Goal: Navigation & Orientation: Find specific page/section

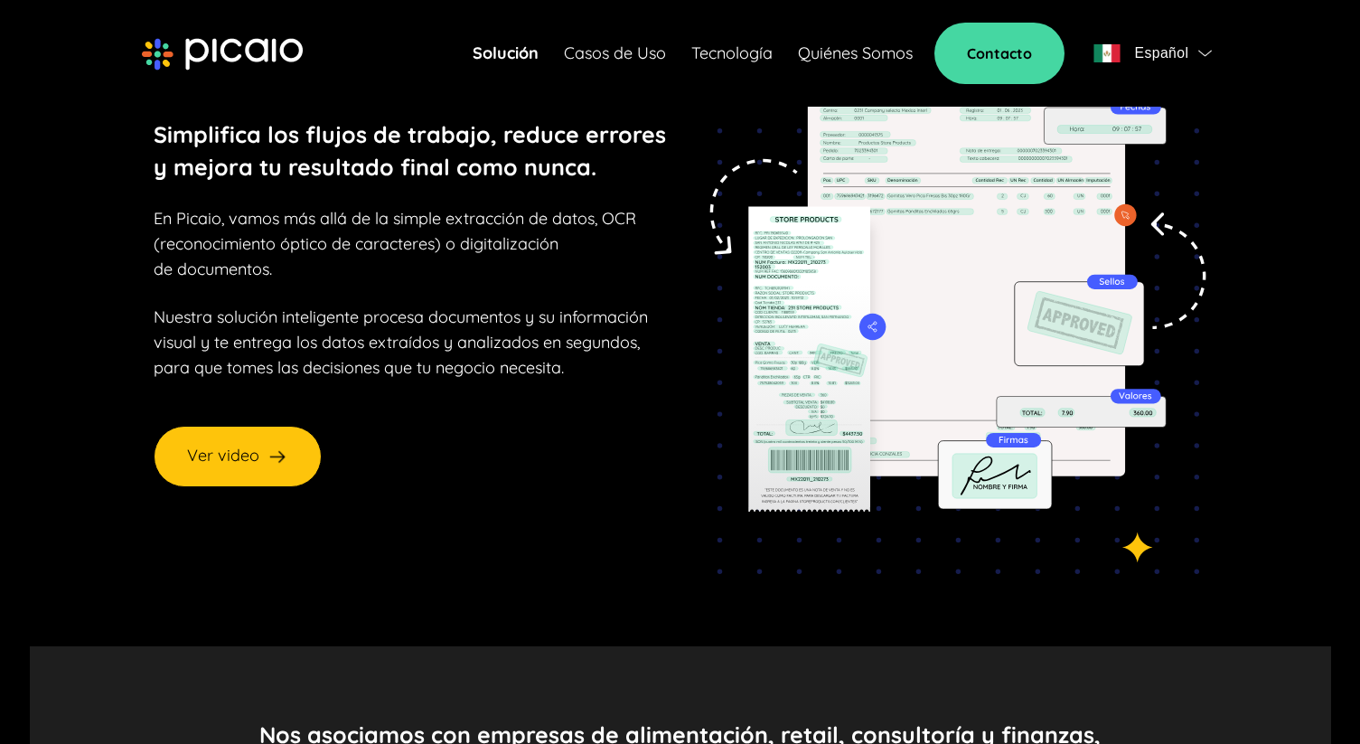
scroll to position [97, 0]
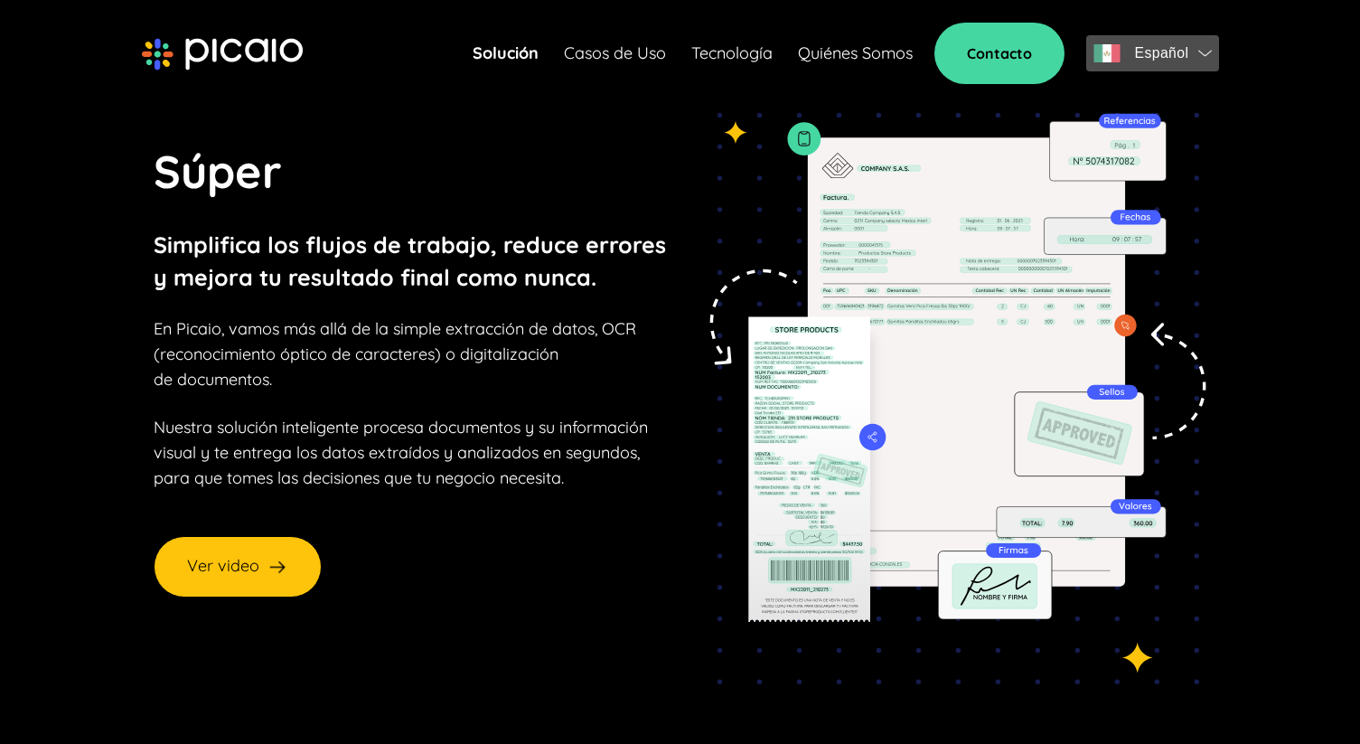
click at [1173, 57] on span "Español" at bounding box center [1161, 53] width 54 height 25
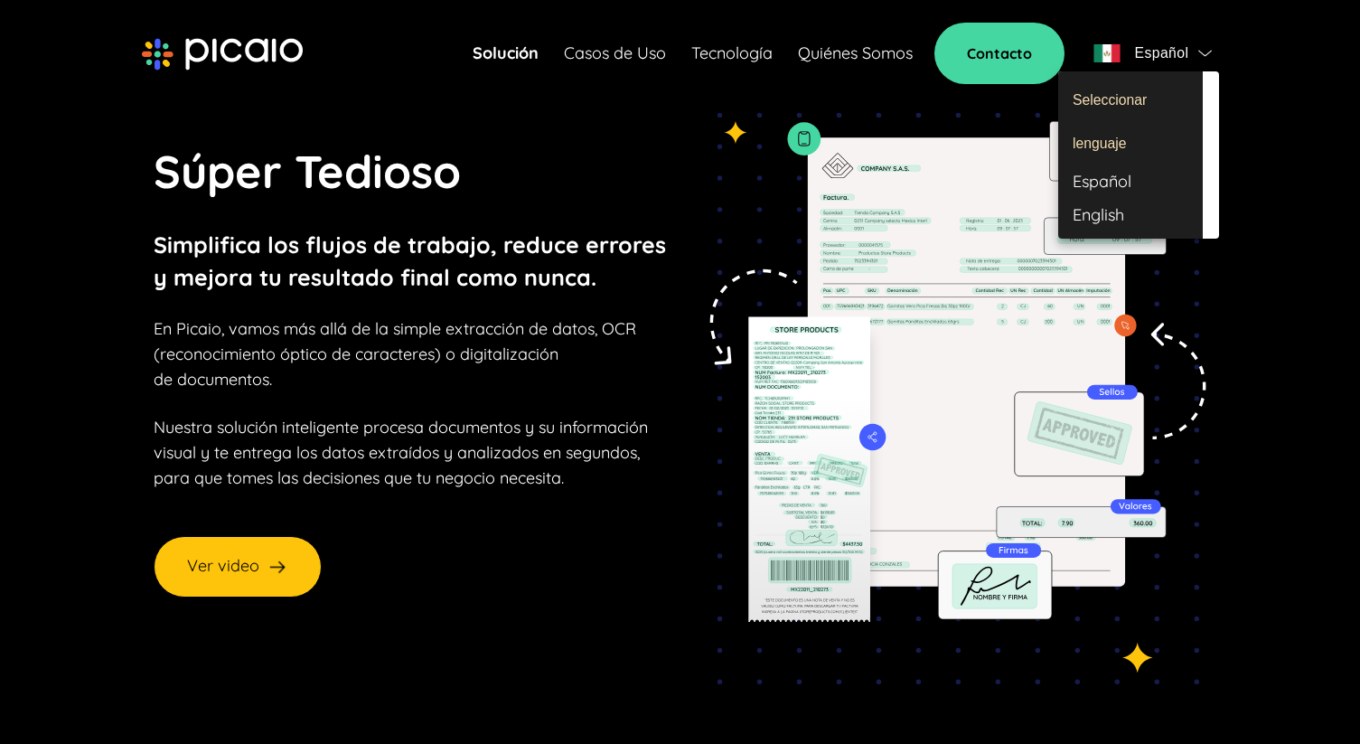
click at [1104, 211] on div "English" at bounding box center [1130, 215] width 145 height 33
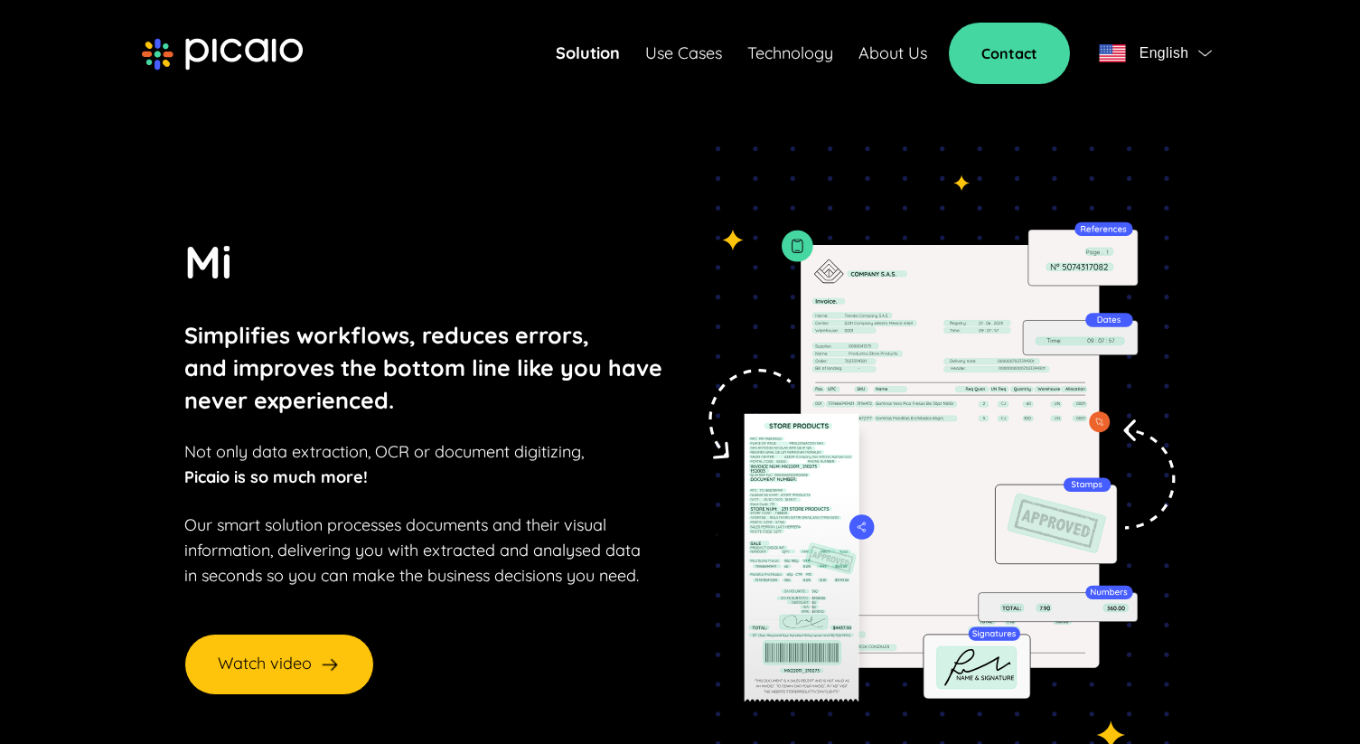
scroll to position [4, 0]
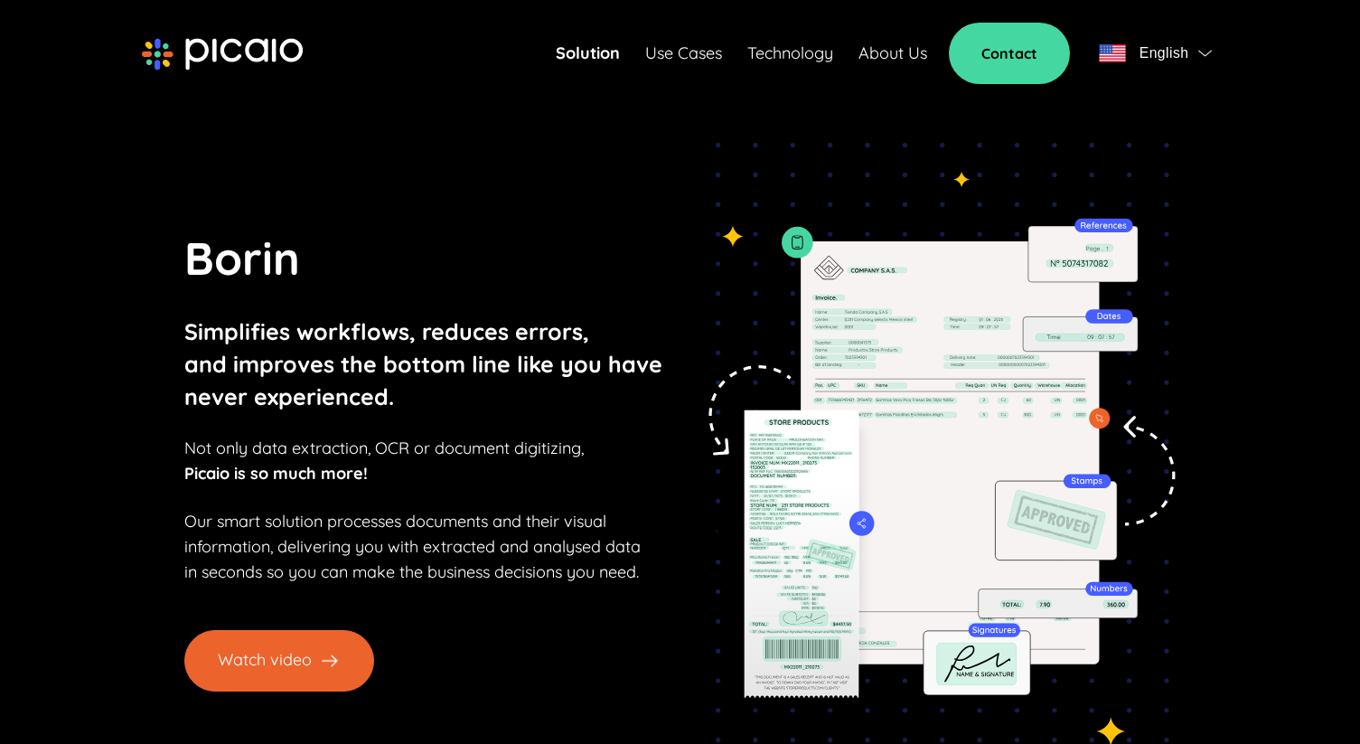
click at [308, 653] on button "Watch video" at bounding box center [279, 660] width 190 height 61
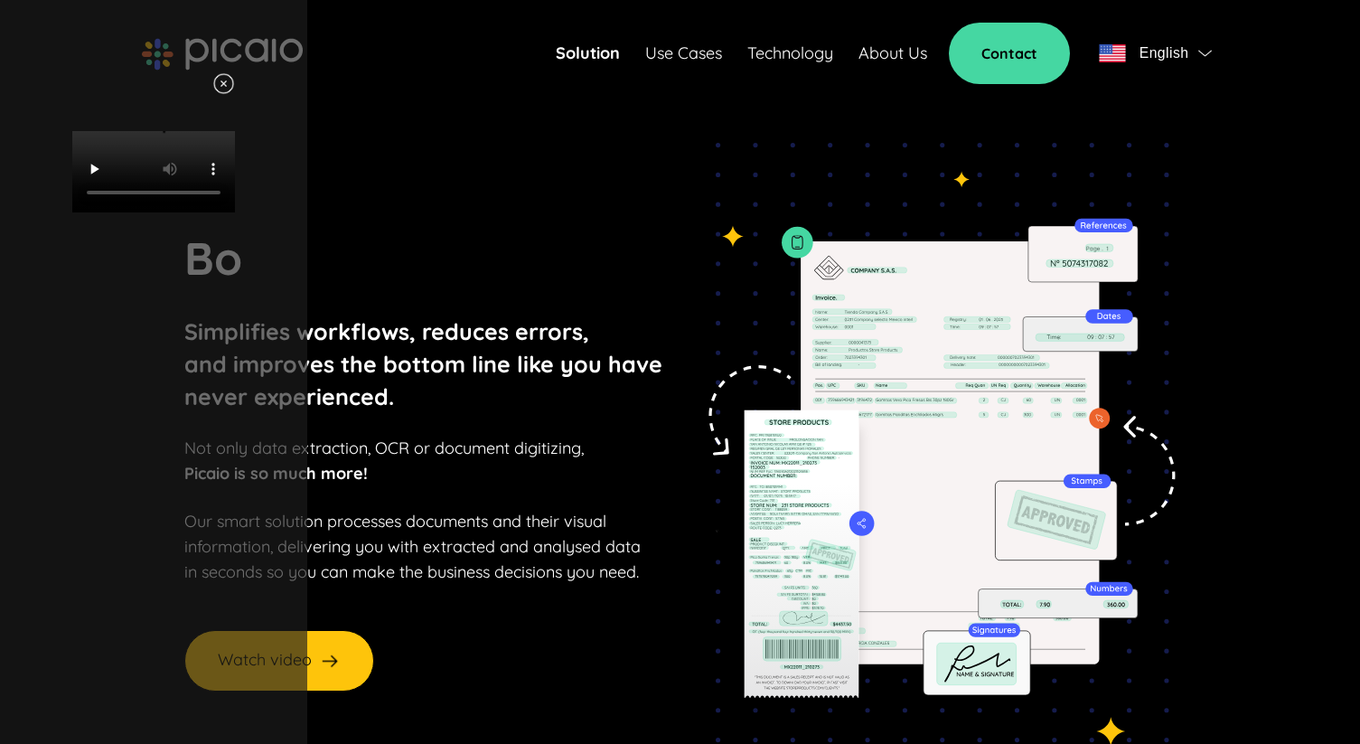
scroll to position [0, 0]
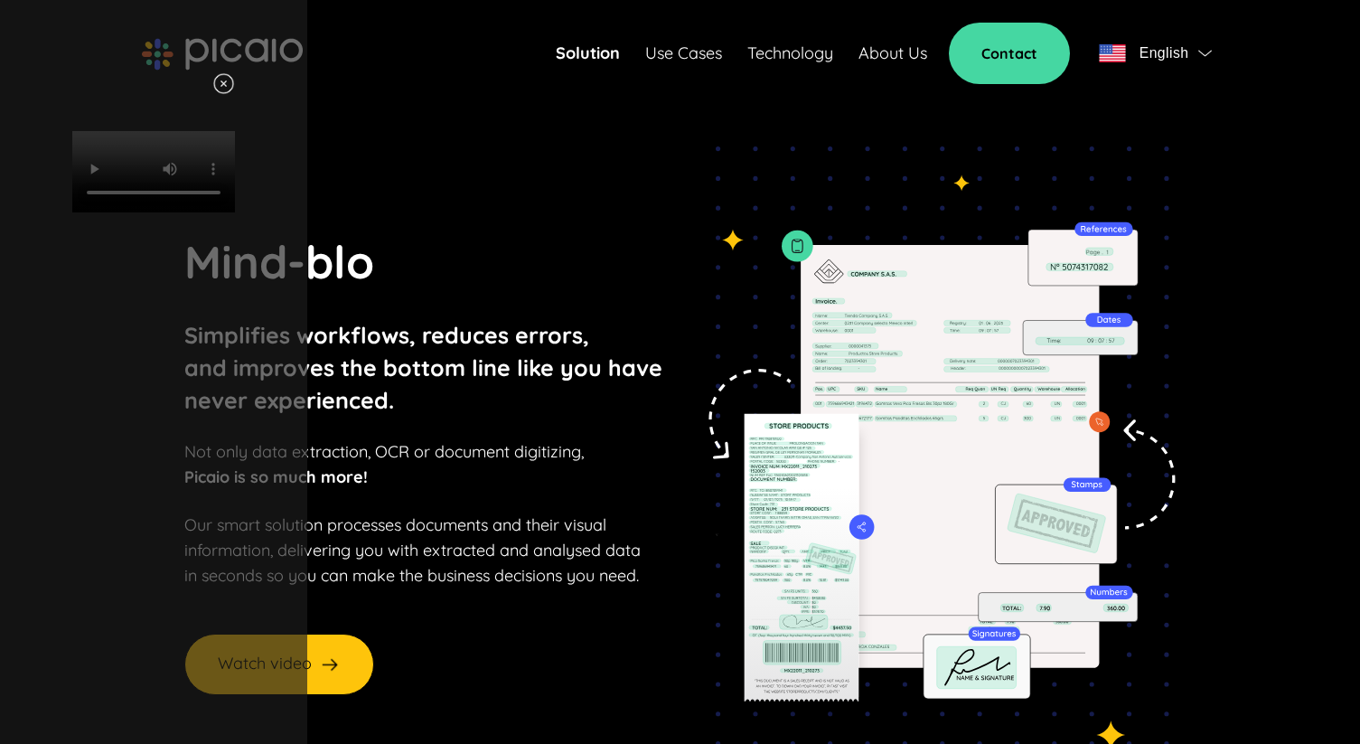
click at [307, 60] on div "Your browser does not support HTML video." at bounding box center [153, 372] width 307 height 744
click at [235, 84] on img at bounding box center [223, 83] width 23 height 23
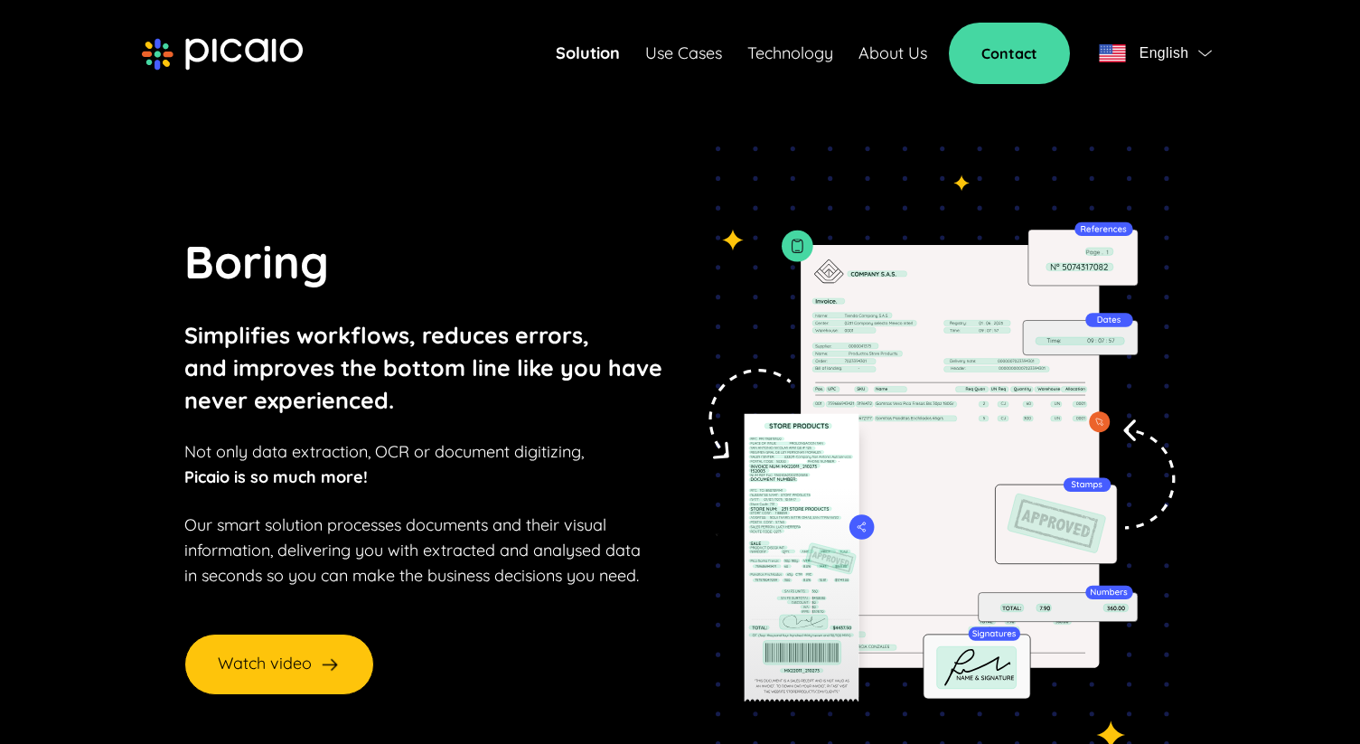
click at [892, 55] on link "About Us" at bounding box center [892, 53] width 69 height 25
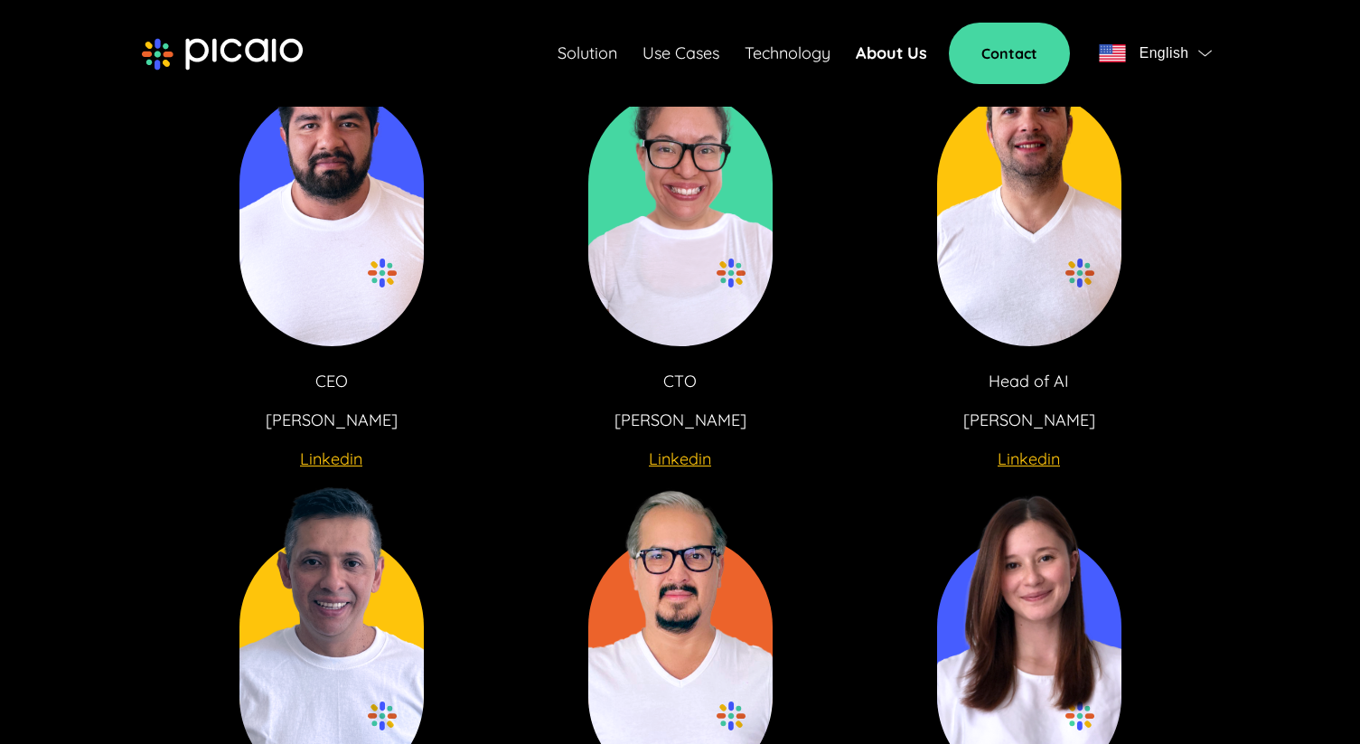
scroll to position [3277, 0]
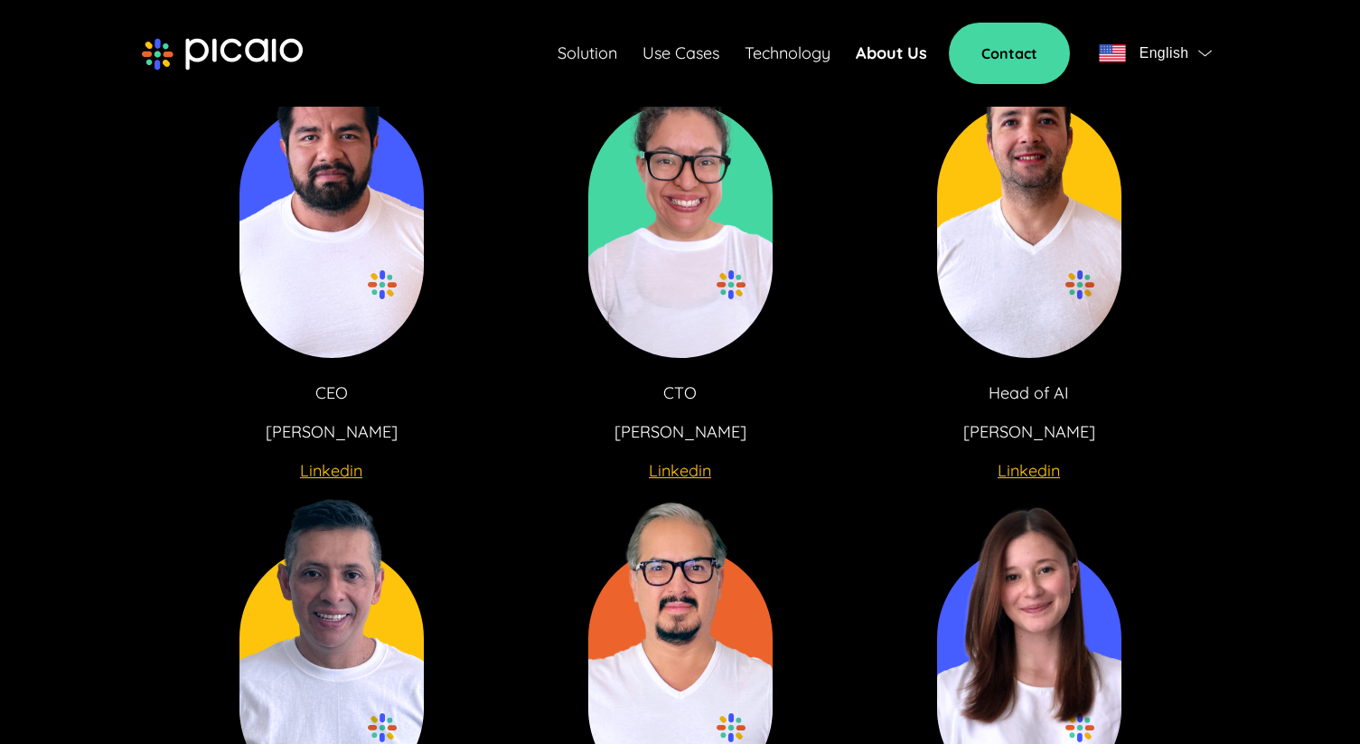
click at [310, 460] on u "Linkedin" at bounding box center [331, 470] width 62 height 21
click at [676, 460] on u "Linkedin" at bounding box center [680, 470] width 62 height 21
click at [1014, 460] on u "Linkedin" at bounding box center [1029, 470] width 62 height 21
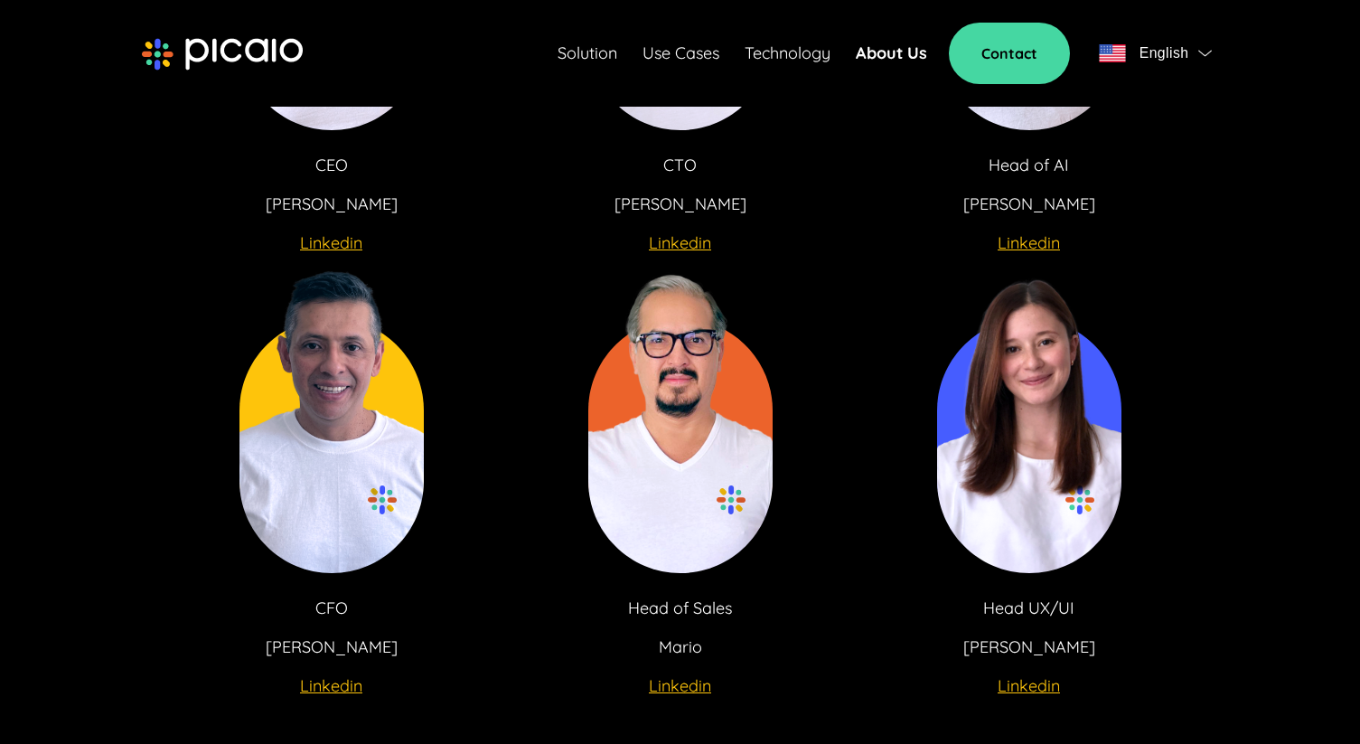
scroll to position [3535, 0]
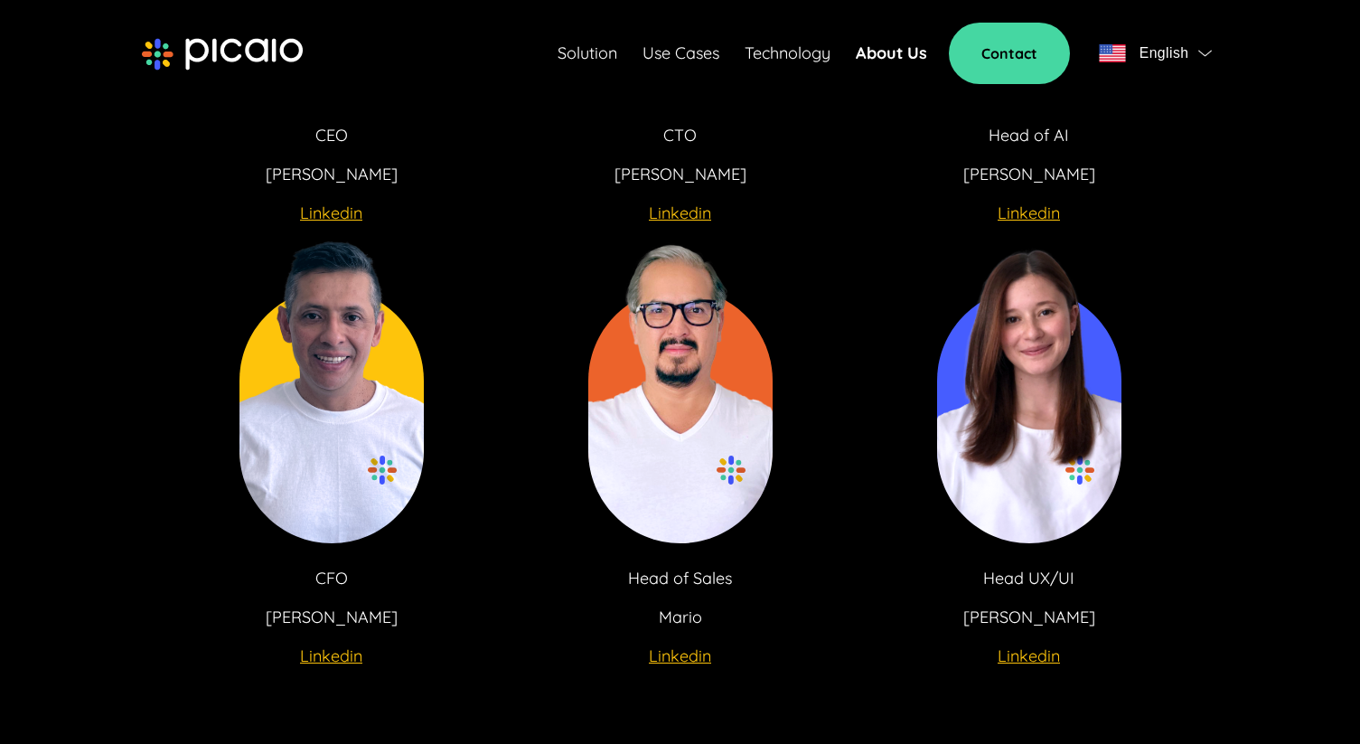
click at [335, 645] on u "Linkedin" at bounding box center [331, 655] width 62 height 21
click at [665, 645] on u "Linkedin" at bounding box center [680, 655] width 62 height 21
click at [1022, 645] on u "Linkedin" at bounding box center [1029, 655] width 62 height 21
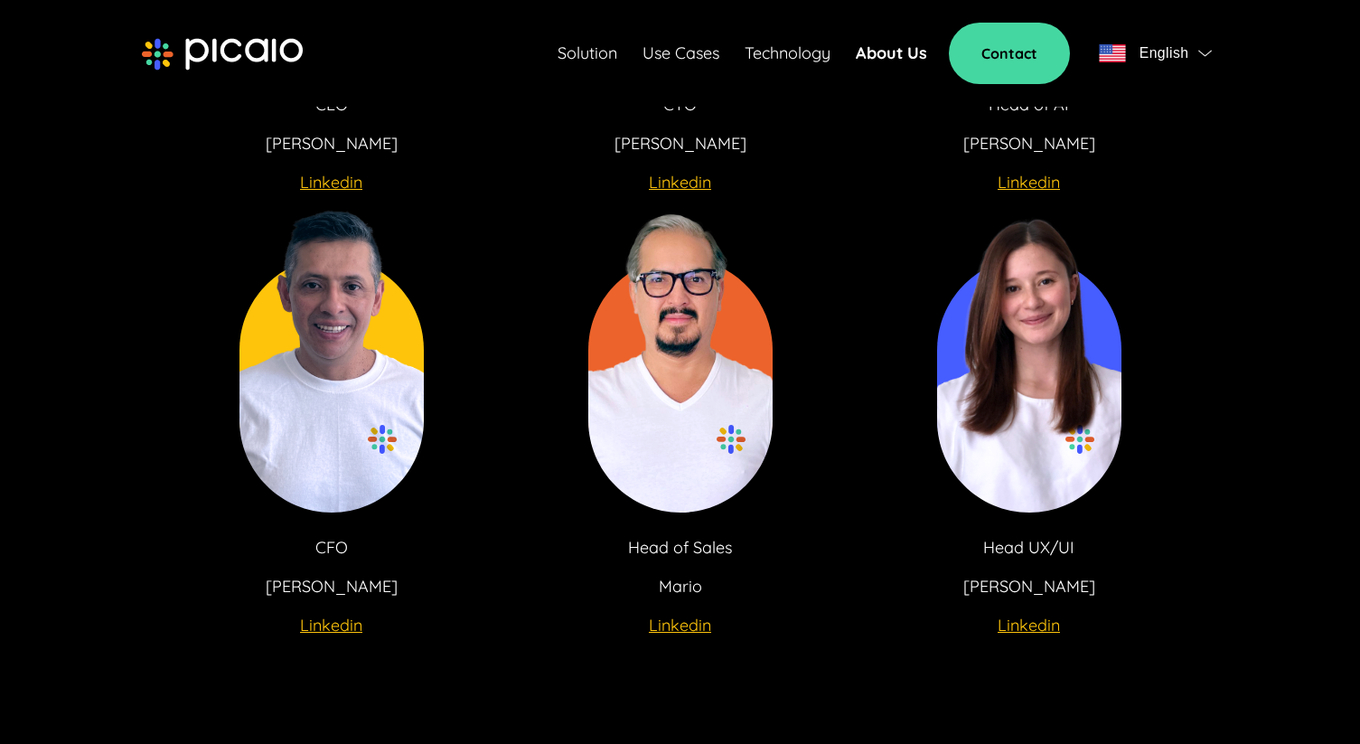
scroll to position [3538, 0]
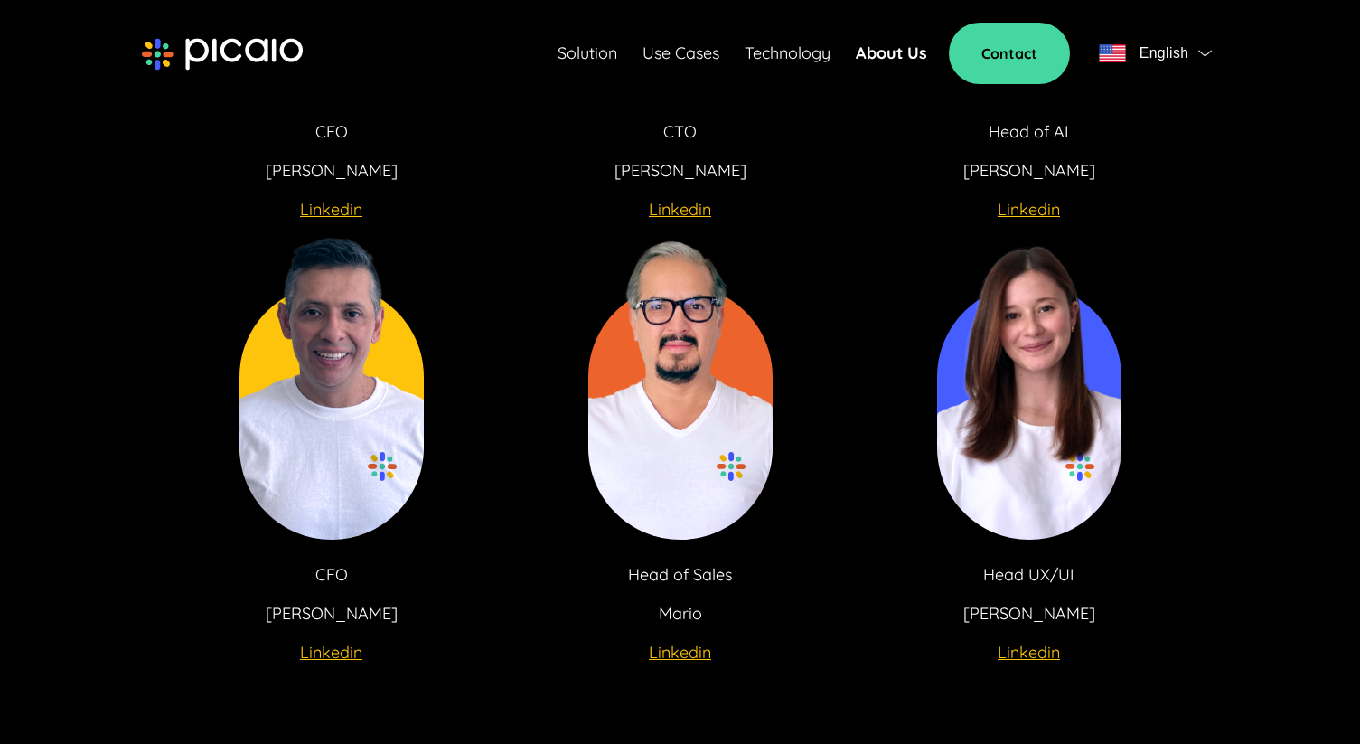
click at [1046, 642] on u "Linkedin" at bounding box center [1029, 652] width 62 height 21
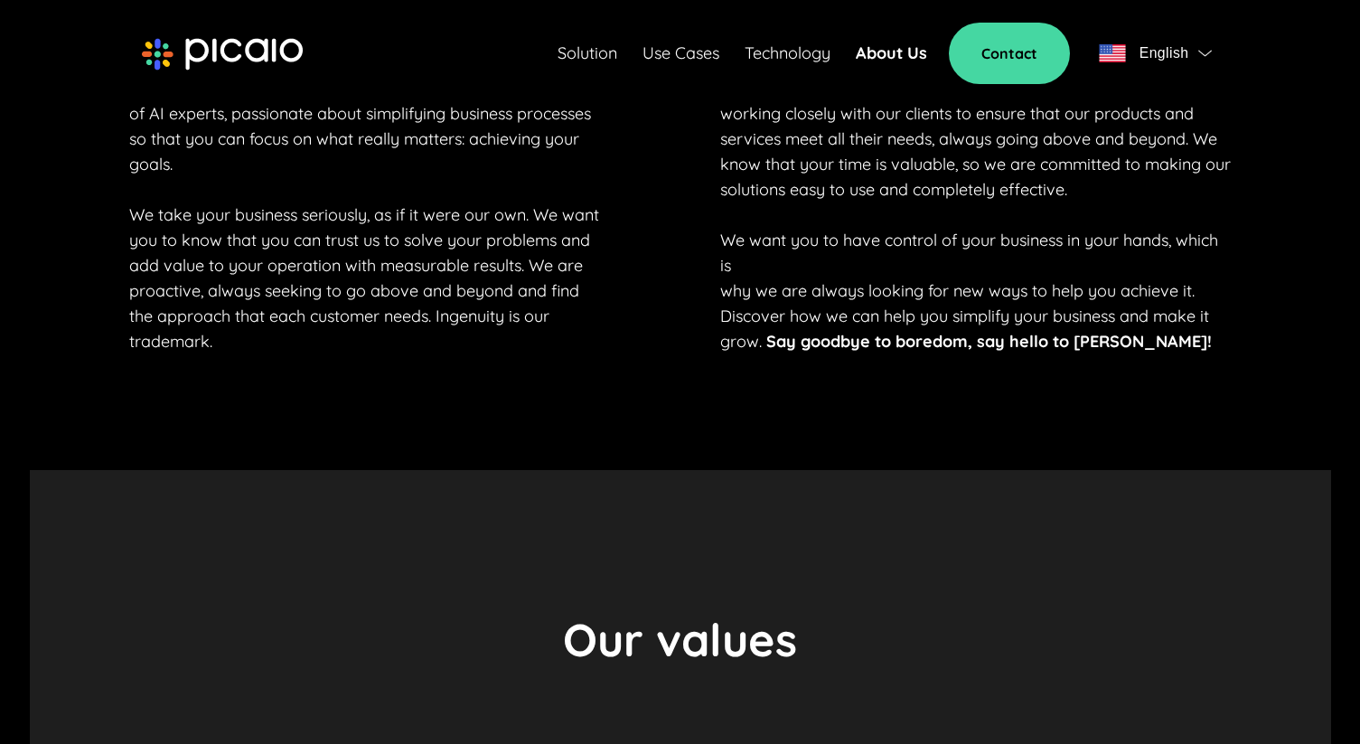
scroll to position [1242, 0]
